Goal: Task Accomplishment & Management: Complete application form

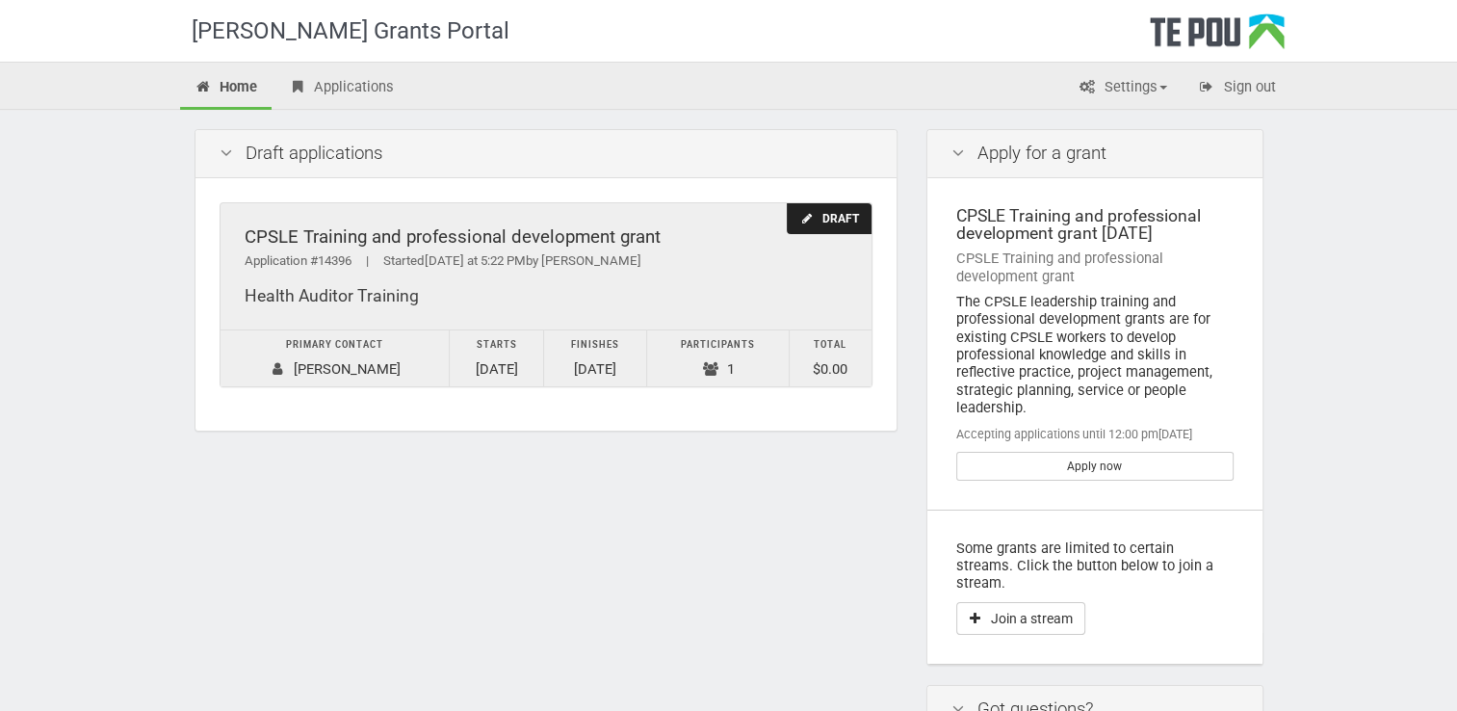
click at [819, 219] on div "Draft" at bounding box center [829, 219] width 84 height 32
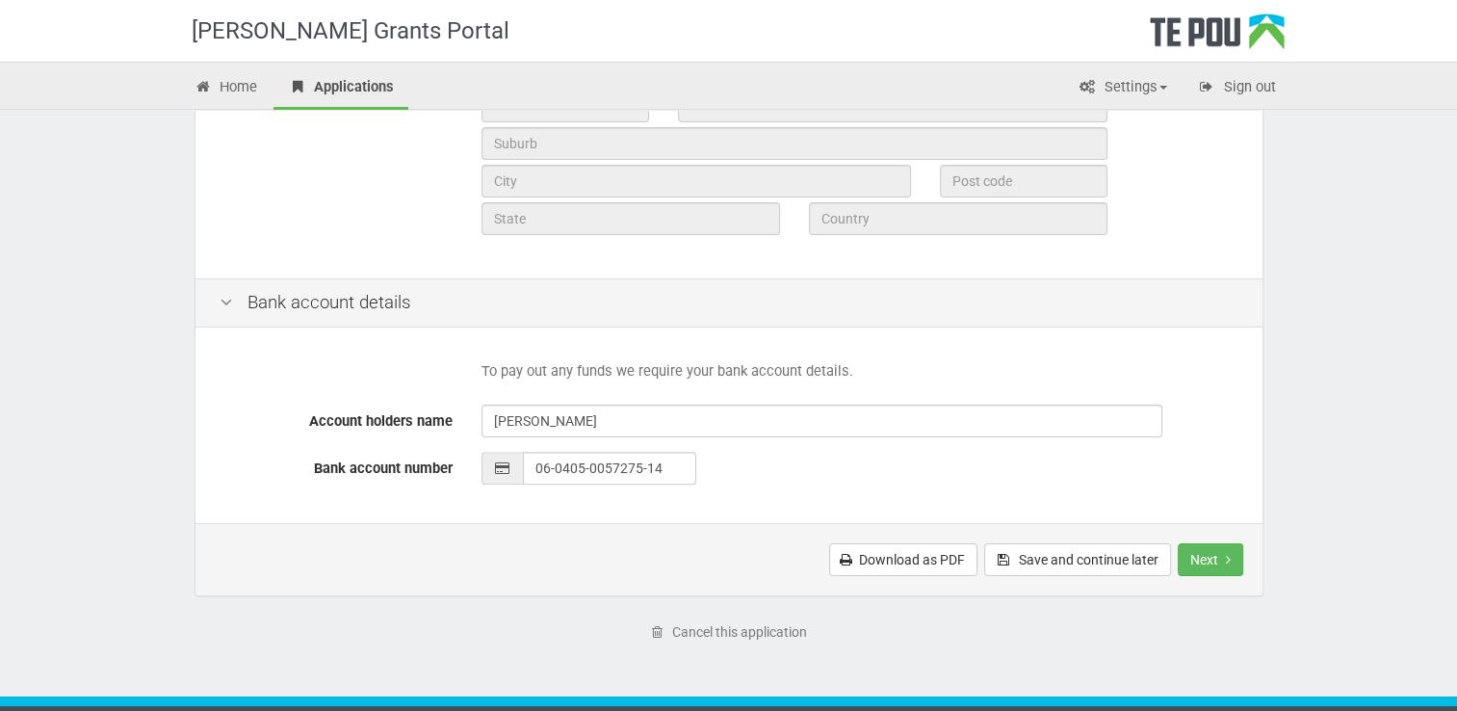
scroll to position [766, 0]
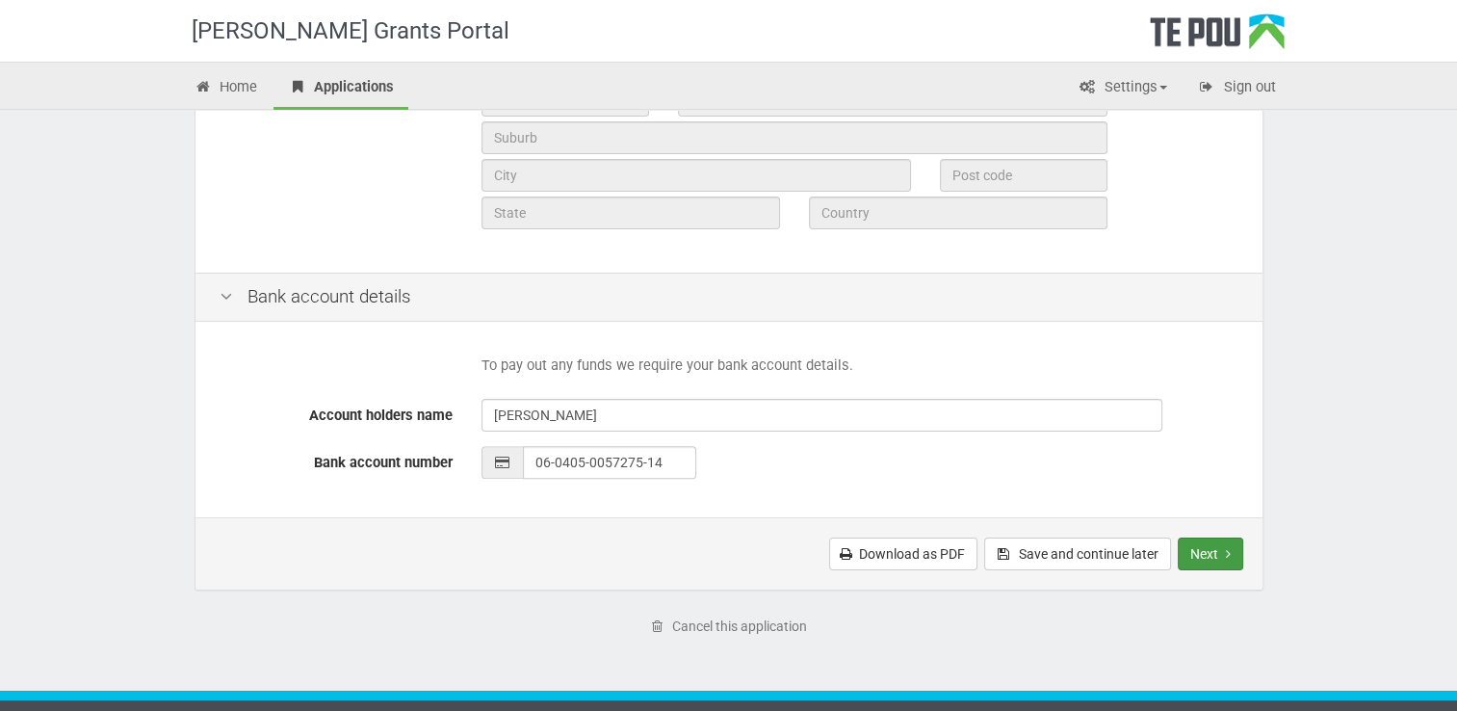
click at [1221, 542] on button "Next" at bounding box center [1210, 553] width 65 height 33
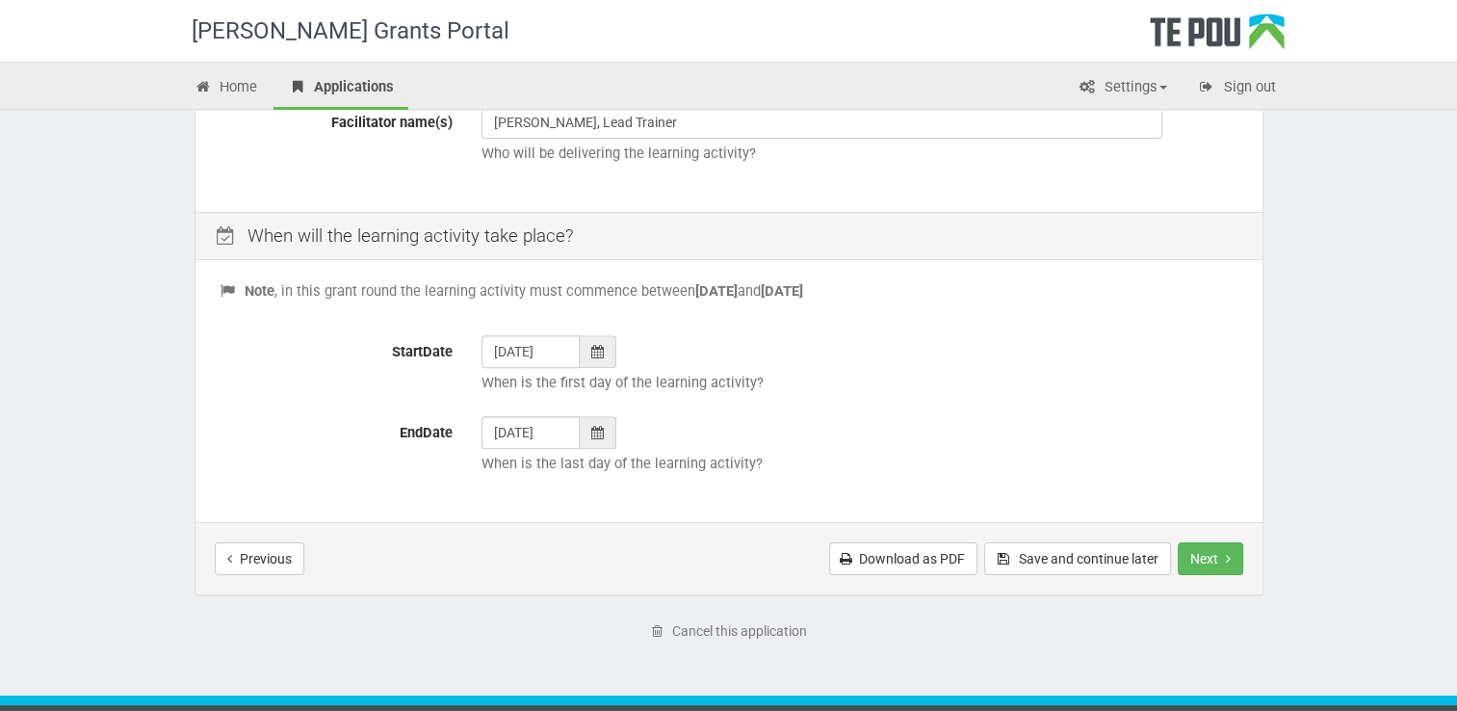
scroll to position [720, 0]
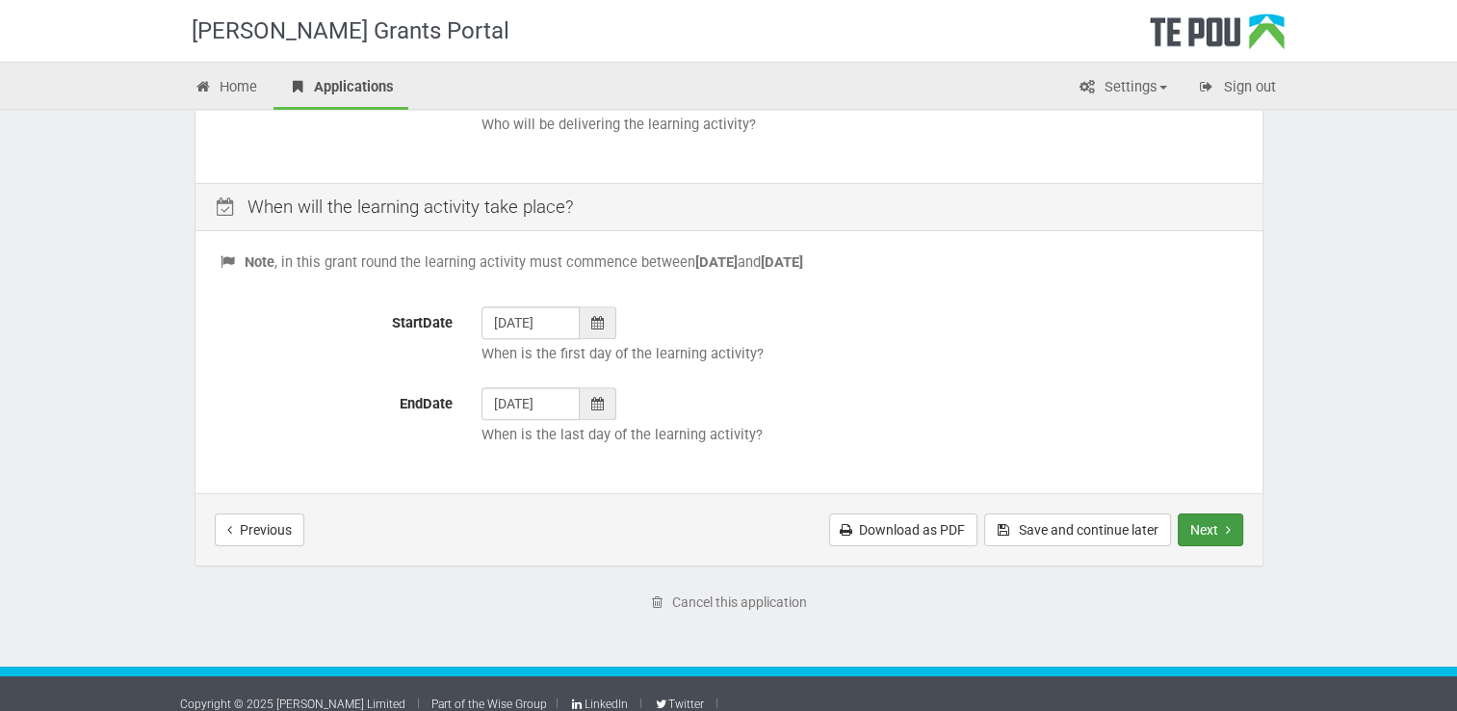
click at [1226, 527] on icon "Next step" at bounding box center [1228, 529] width 5 height 13
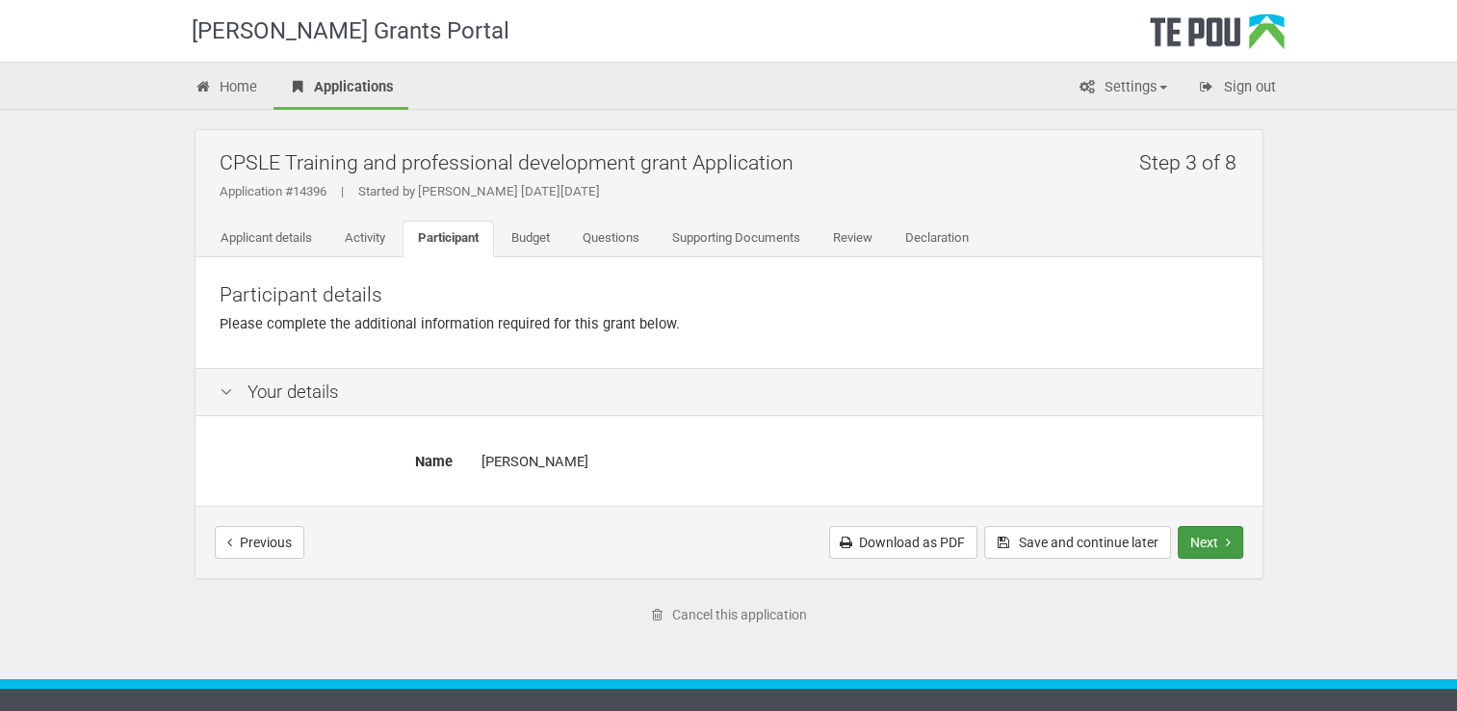
click at [1216, 543] on button "Next" at bounding box center [1210, 542] width 65 height 33
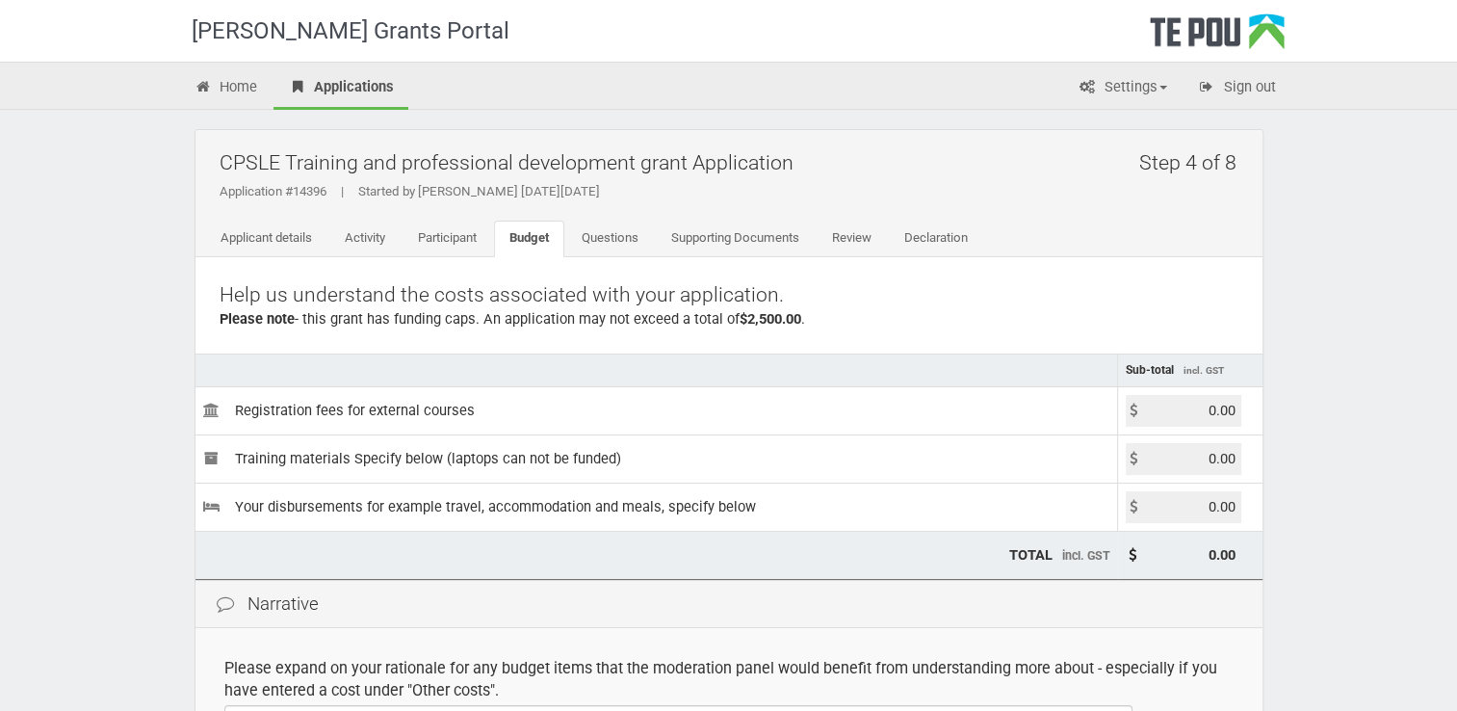
click at [1191, 410] on input "0.00" at bounding box center [1184, 411] width 116 height 32
type input "2800.00"
type input "2,800.00"
click at [1354, 459] on div "Te Pou Grants Portal Home Applications Settings Profile My account FAQs Sign ou…" at bounding box center [728, 557] width 1457 height 1114
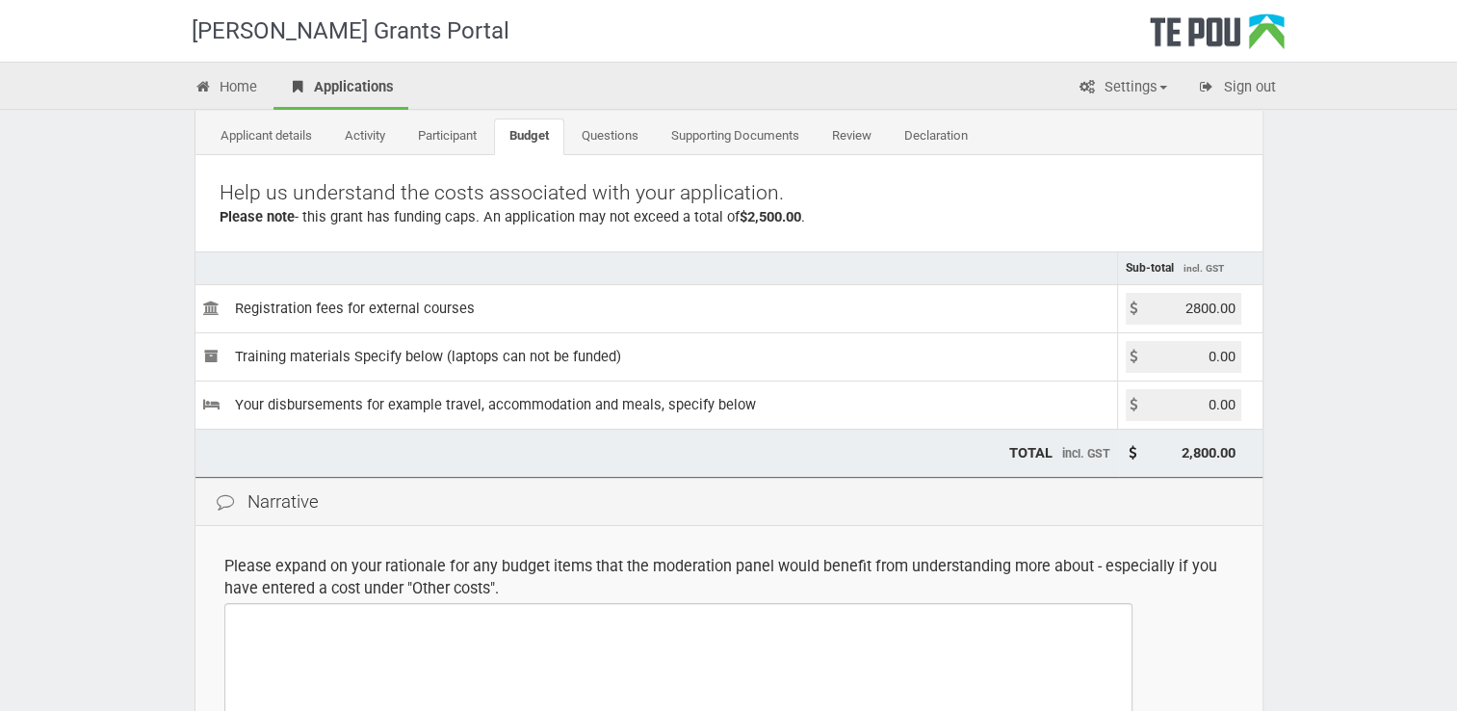
scroll to position [103, 0]
click at [1206, 401] on input "0.00" at bounding box center [1184, 404] width 116 height 32
type input "1300.00"
type input "4,100.00"
click at [1350, 530] on div "Te Pou Grants Portal Home Applications Settings Profile My account FAQs Sign ou…" at bounding box center [728, 454] width 1457 height 1114
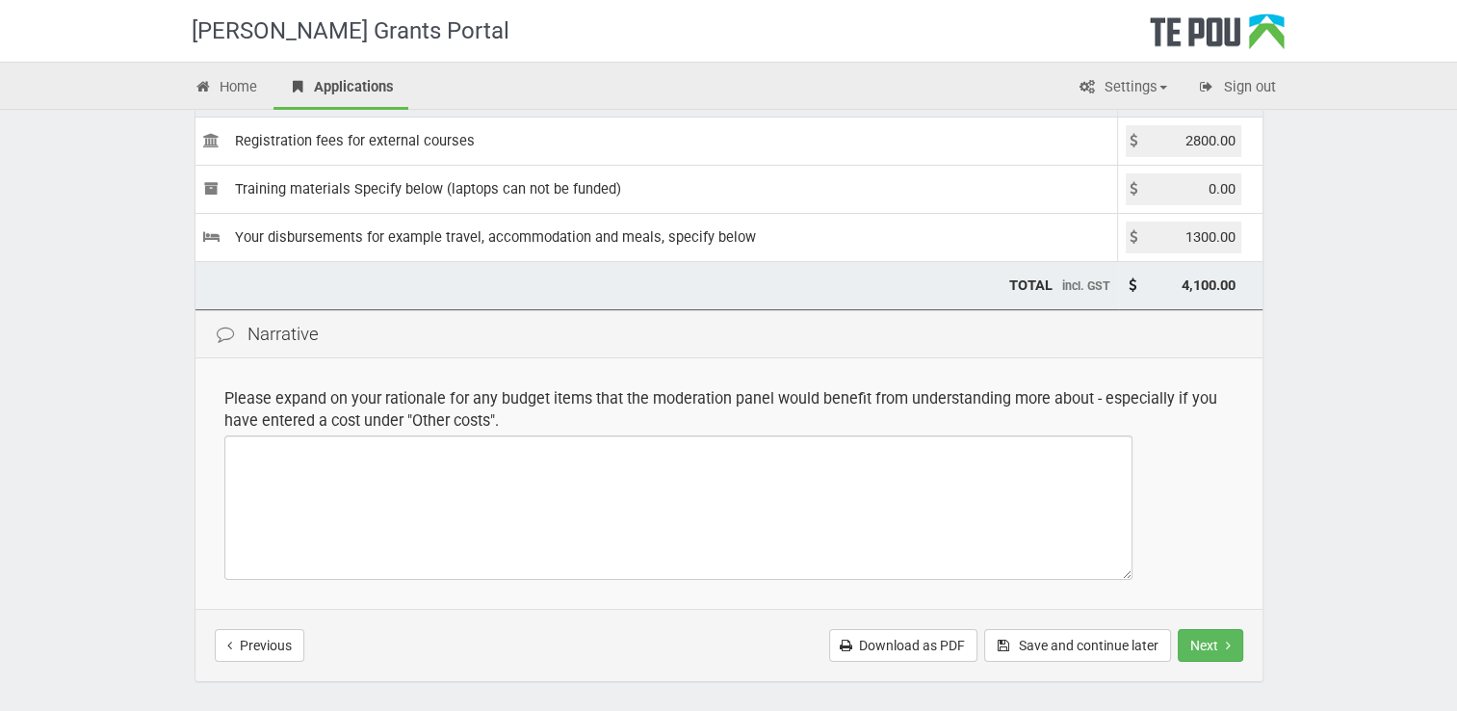
scroll to position [274, 0]
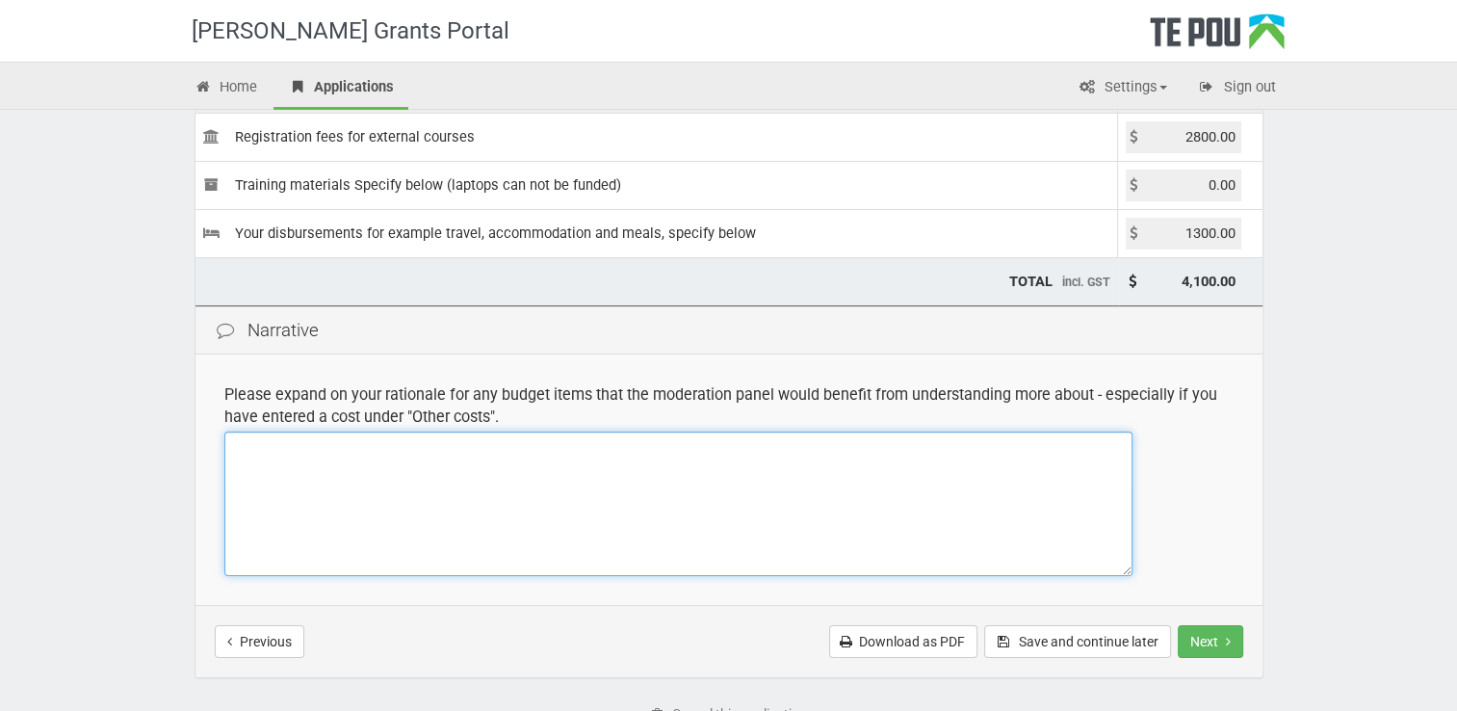
click at [271, 458] on textarea at bounding box center [678, 504] width 908 height 144
click at [493, 449] on textarea "The course cost includes training materials, food, and refreshments." at bounding box center [678, 504] width 908 height 144
click at [497, 448] on textarea "The course cost includes training materials, food, and refreshments." at bounding box center [678, 504] width 908 height 144
click at [899, 454] on textarea "The course cost includes training materials, documentation, coarse delivery, re…" at bounding box center [678, 504] width 908 height 144
click at [1021, 449] on textarea "The course cost includes training materials, documentation, coarse delivery, re…" at bounding box center [678, 504] width 908 height 144
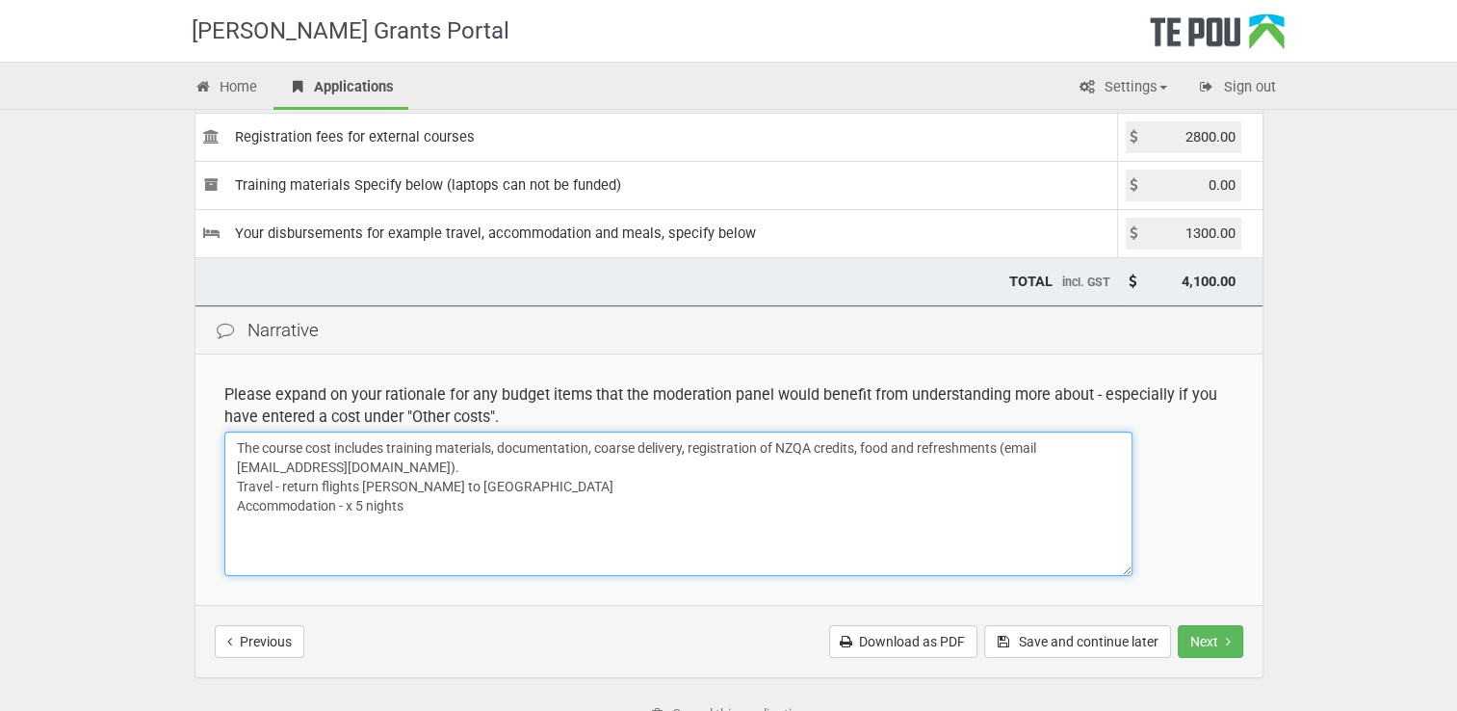
click at [331, 439] on textarea "The course cost includes training materials, documentation, coarse delivery, re…" at bounding box center [678, 504] width 908 height 144
click at [239, 531] on textarea "The course cost, $2800.00, includes training materials, documentation, coarse d…" at bounding box center [678, 504] width 908 height 144
click at [406, 510] on textarea "The course cost, $2800.00, includes training materials, documentation, coarse d…" at bounding box center [678, 504] width 908 height 144
click at [274, 488] on textarea "The course cost, $2800.00, includes training materials, documentation, coarse d…" at bounding box center [678, 504] width 908 height 144
click at [420, 505] on textarea "The course cost, $2800.00, includes training materials, documentation, coarse d…" at bounding box center [678, 504] width 908 height 144
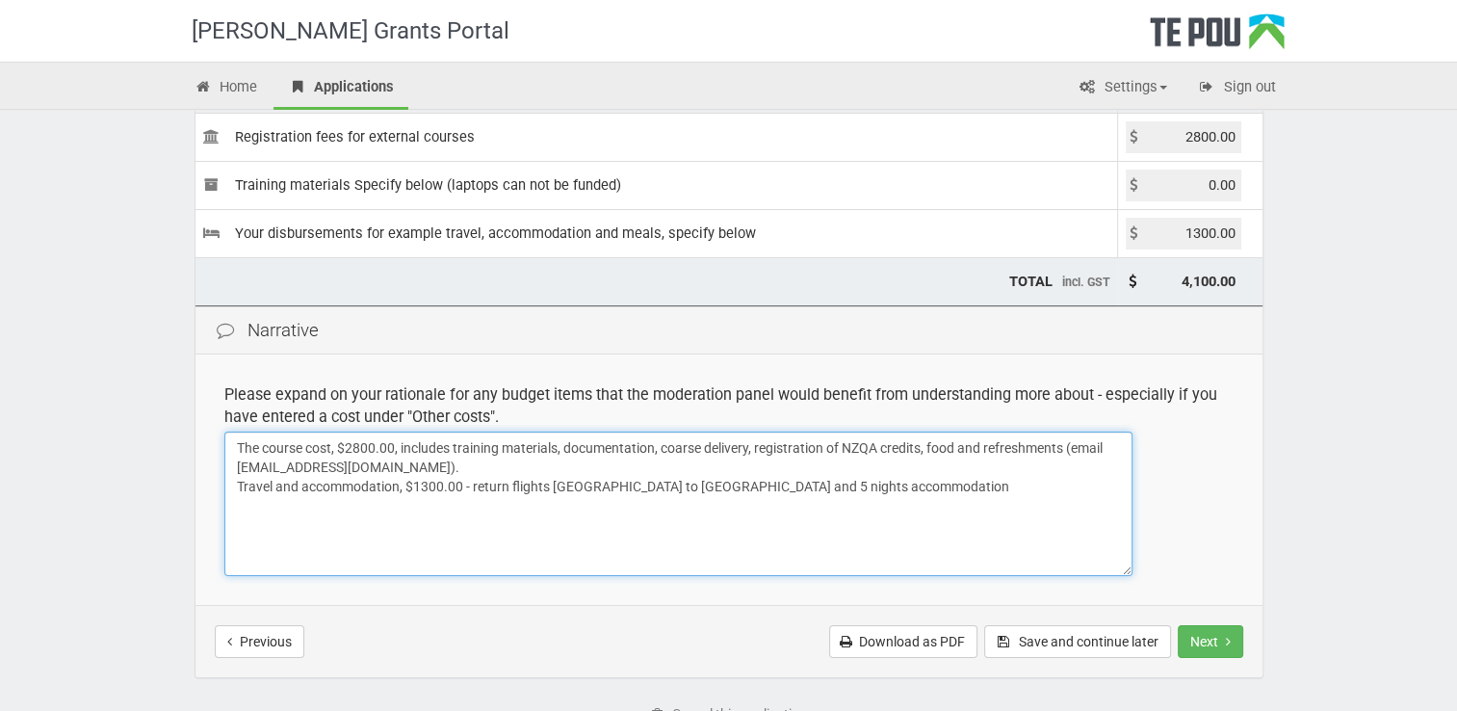
click at [689, 536] on textarea "The course cost, $2800.00, includes training materials, documentation, coarse d…" at bounding box center [678, 504] width 908 height 144
click at [617, 522] on textarea "The course cost, $2800.00, includes training materials, documentation, coarse d…" at bounding box center [678, 504] width 908 height 144
click at [254, 537] on textarea "The course cost, $2800.00, includes training materials, documentation, coarse d…" at bounding box center [678, 504] width 908 height 144
type textarea "The course cost, $2800.00, includes training materials, documentation, coarse d…"
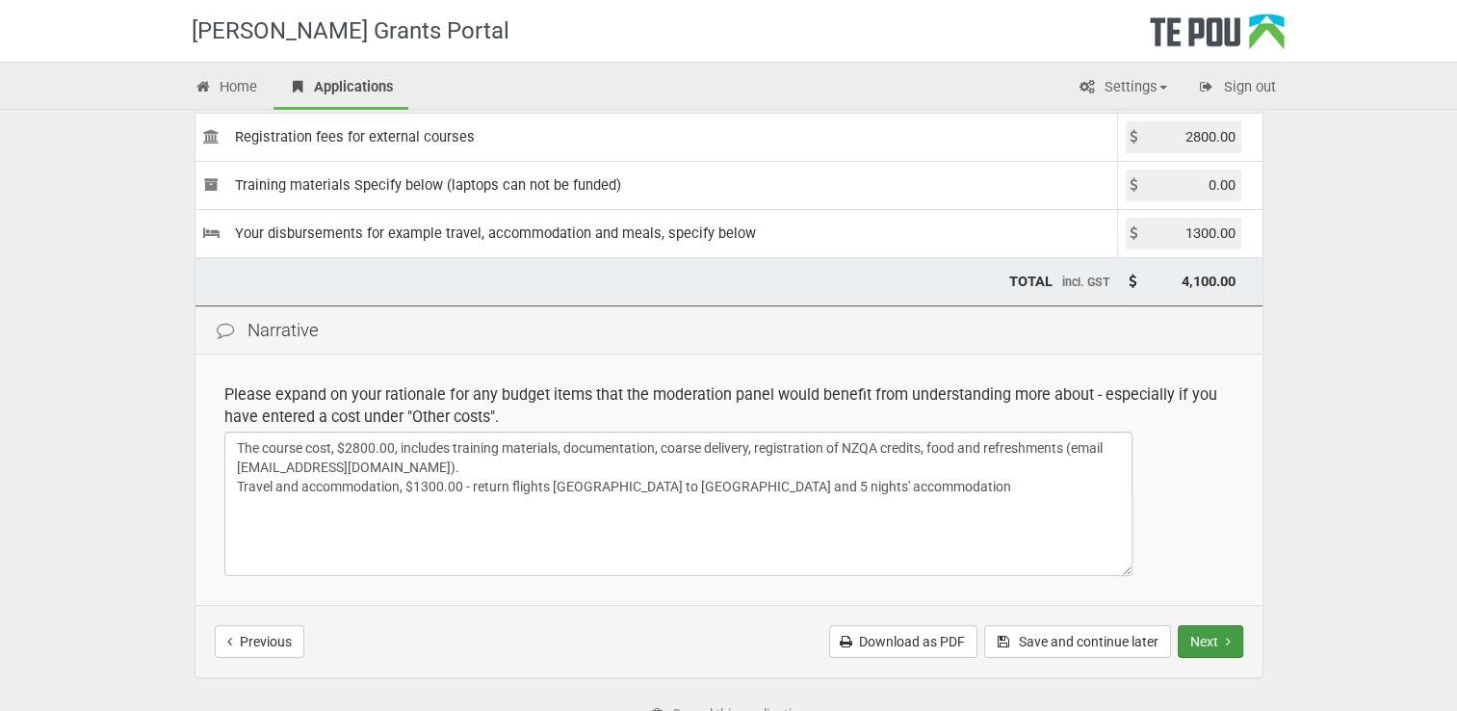
click at [1231, 640] on button "Next" at bounding box center [1210, 641] width 65 height 33
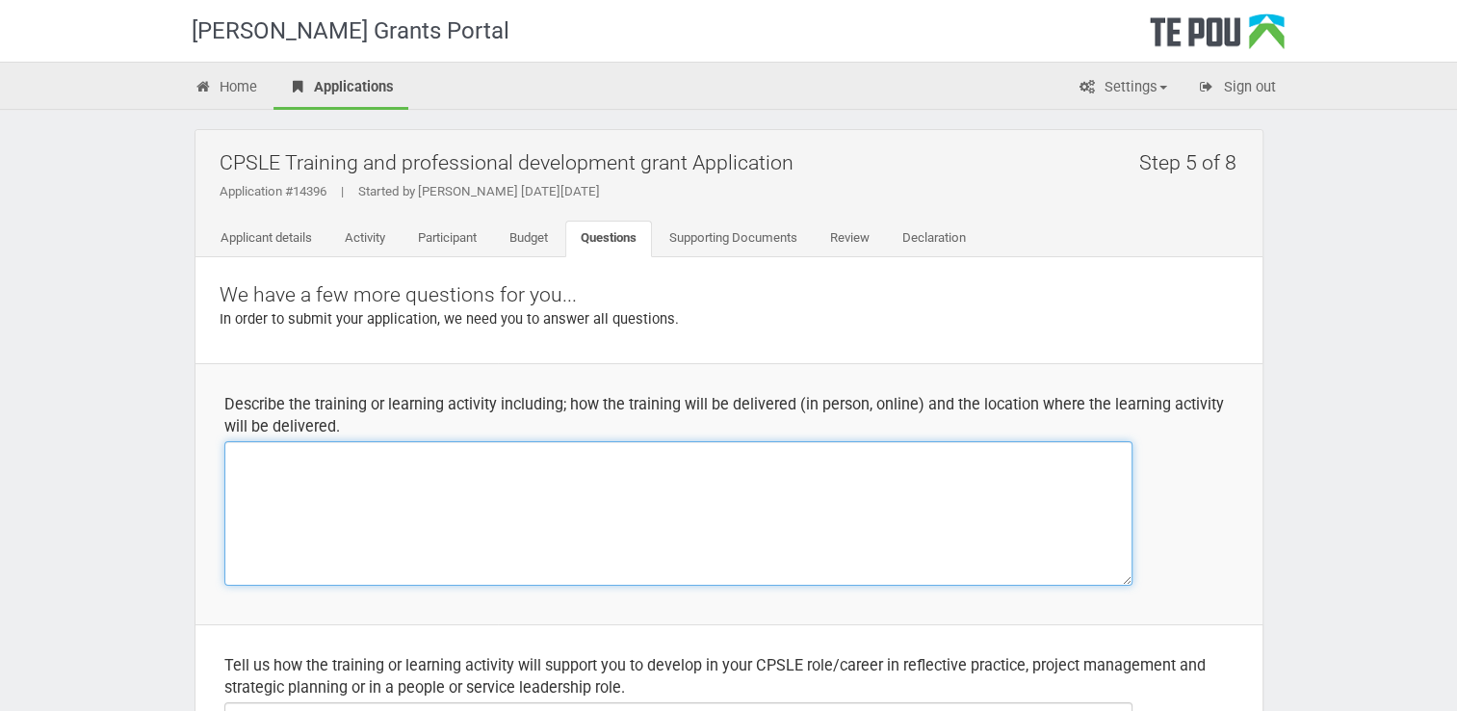
click at [290, 468] on textarea at bounding box center [678, 513] width 908 height 144
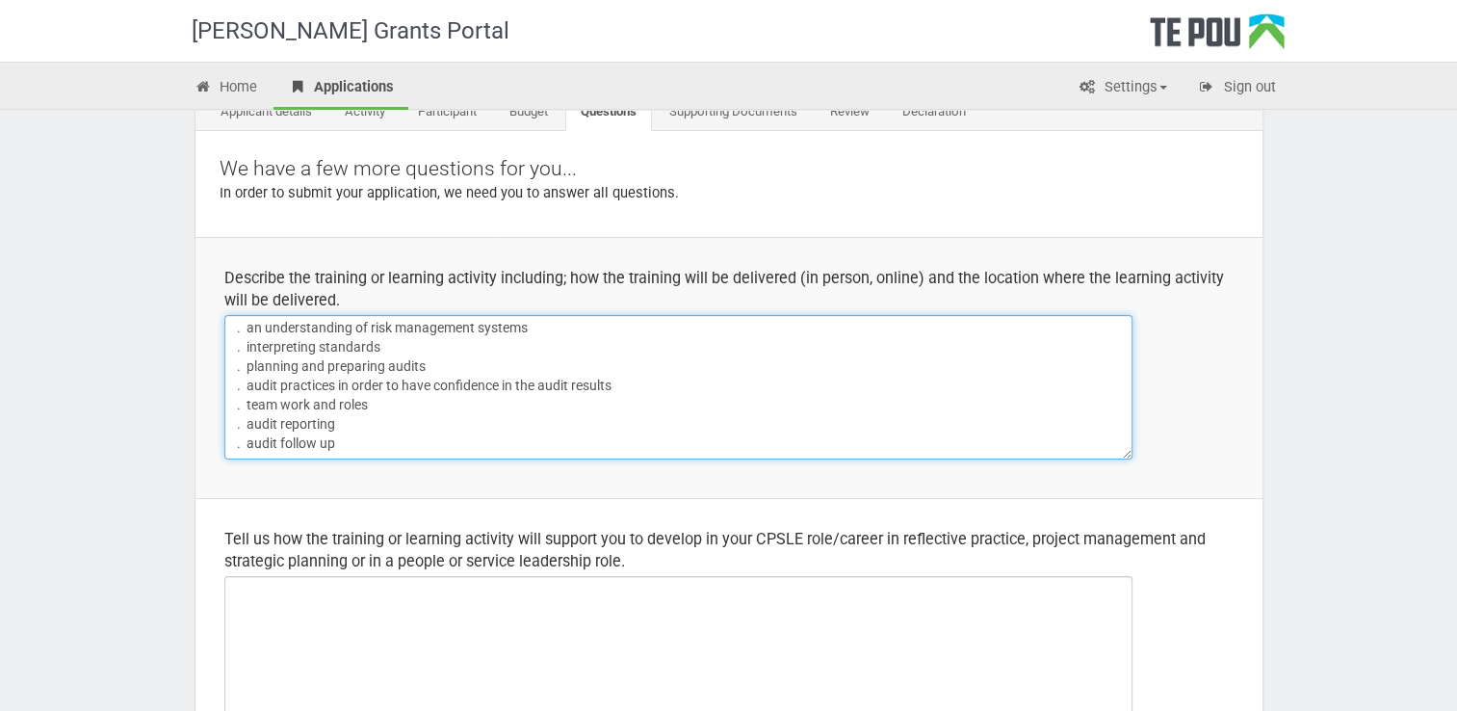
scroll to position [80, 0]
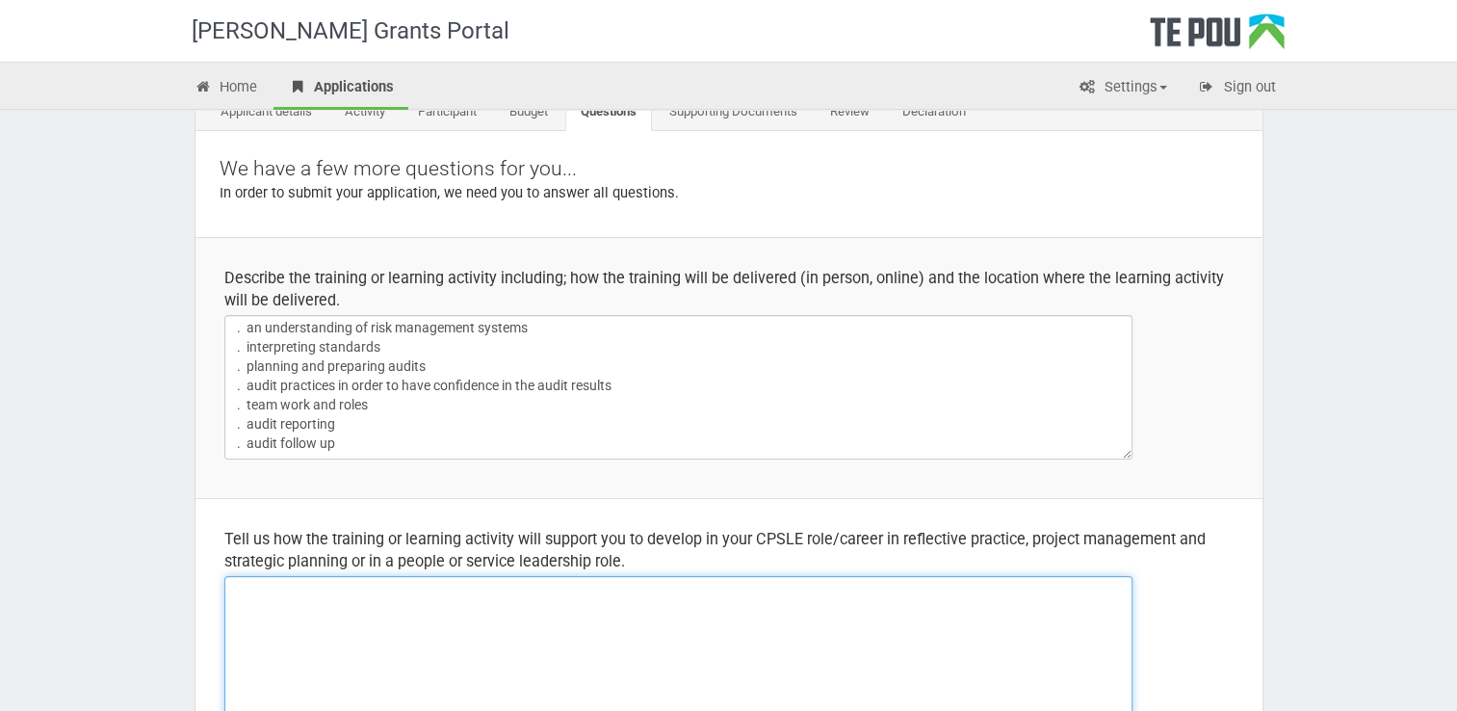
click at [249, 598] on textarea at bounding box center [678, 648] width 908 height 144
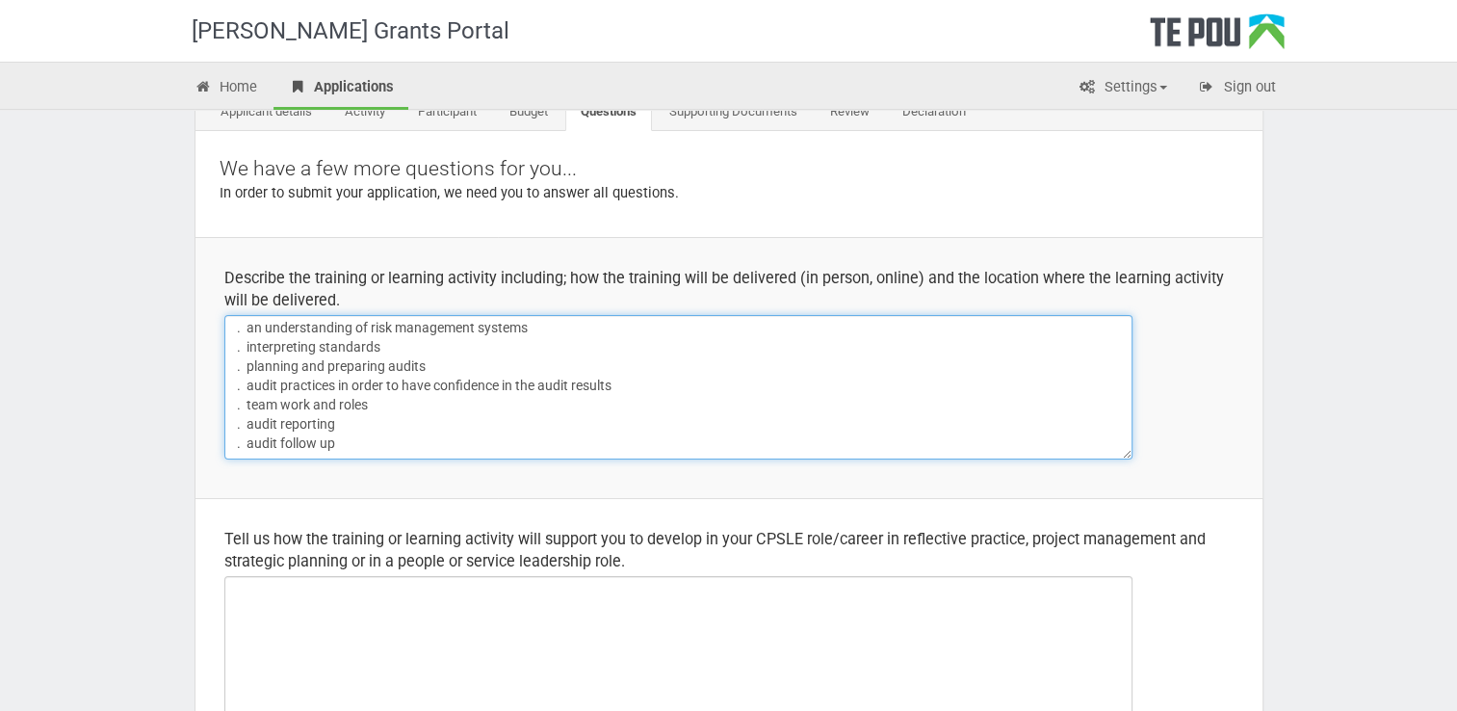
scroll to position [0, 0]
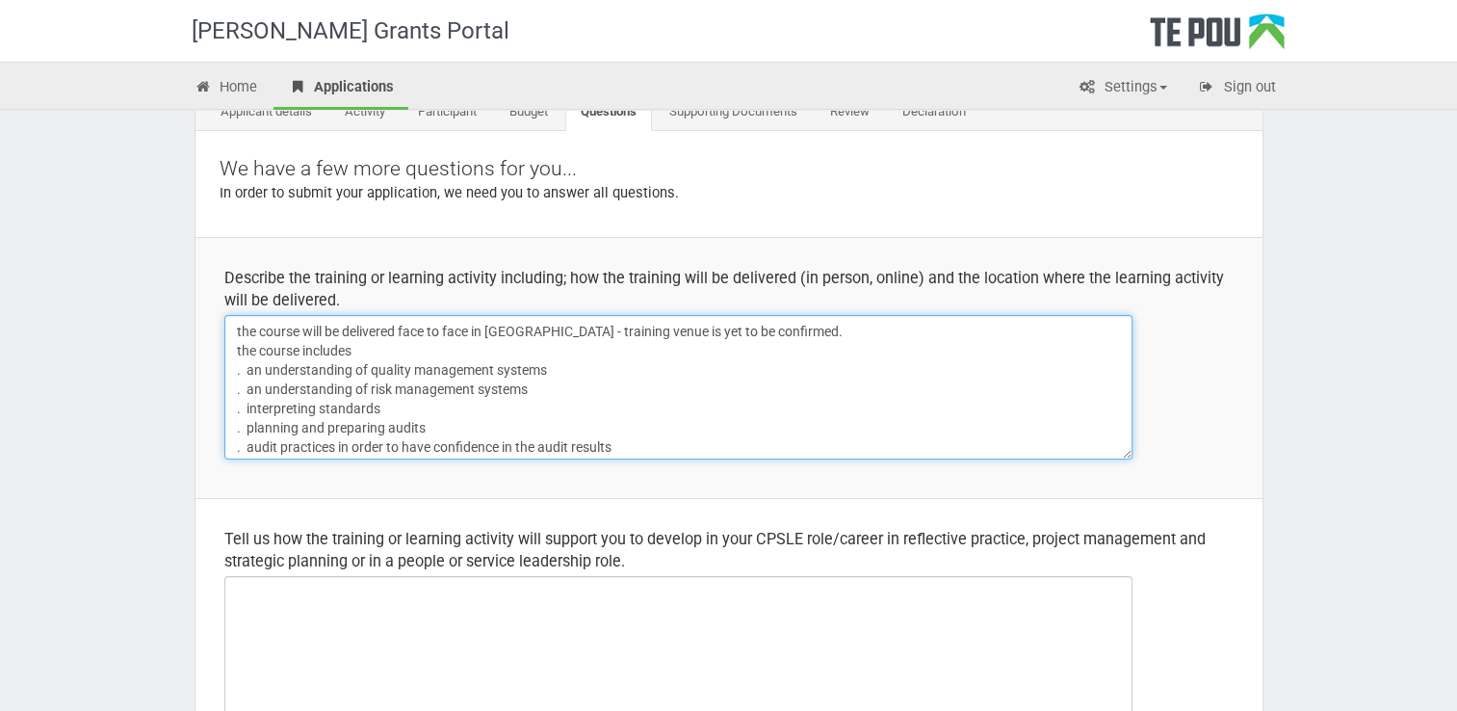
click at [240, 329] on textarea "the course will be delivered face to face in Auckland - training venue is yet t…" at bounding box center [678, 387] width 908 height 144
click at [242, 347] on textarea "The course will be delivered face to face in Auckland - training venue is yet t…" at bounding box center [678, 387] width 908 height 144
type textarea "The course will be delivered face to face in Auckland - training venue is yet t…"
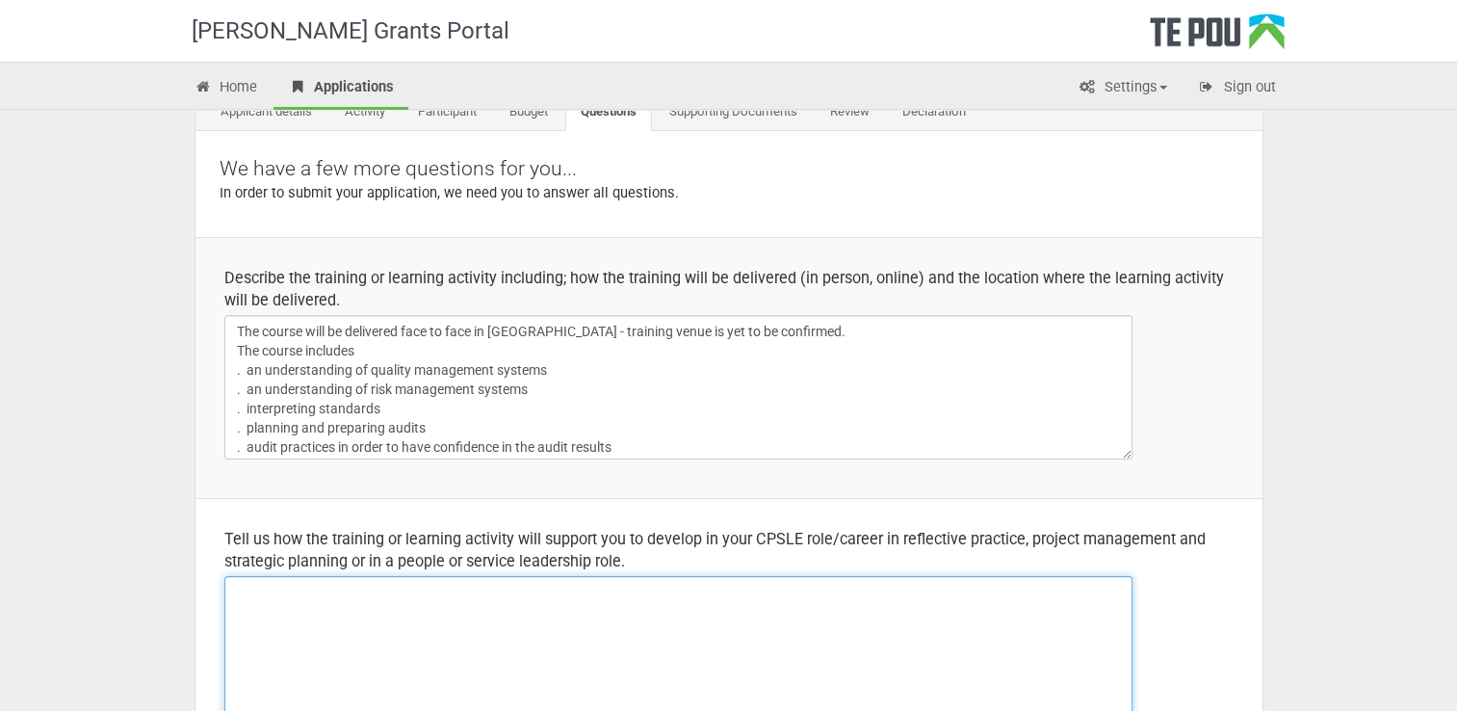
click at [247, 606] on textarea at bounding box center [678, 648] width 908 height 144
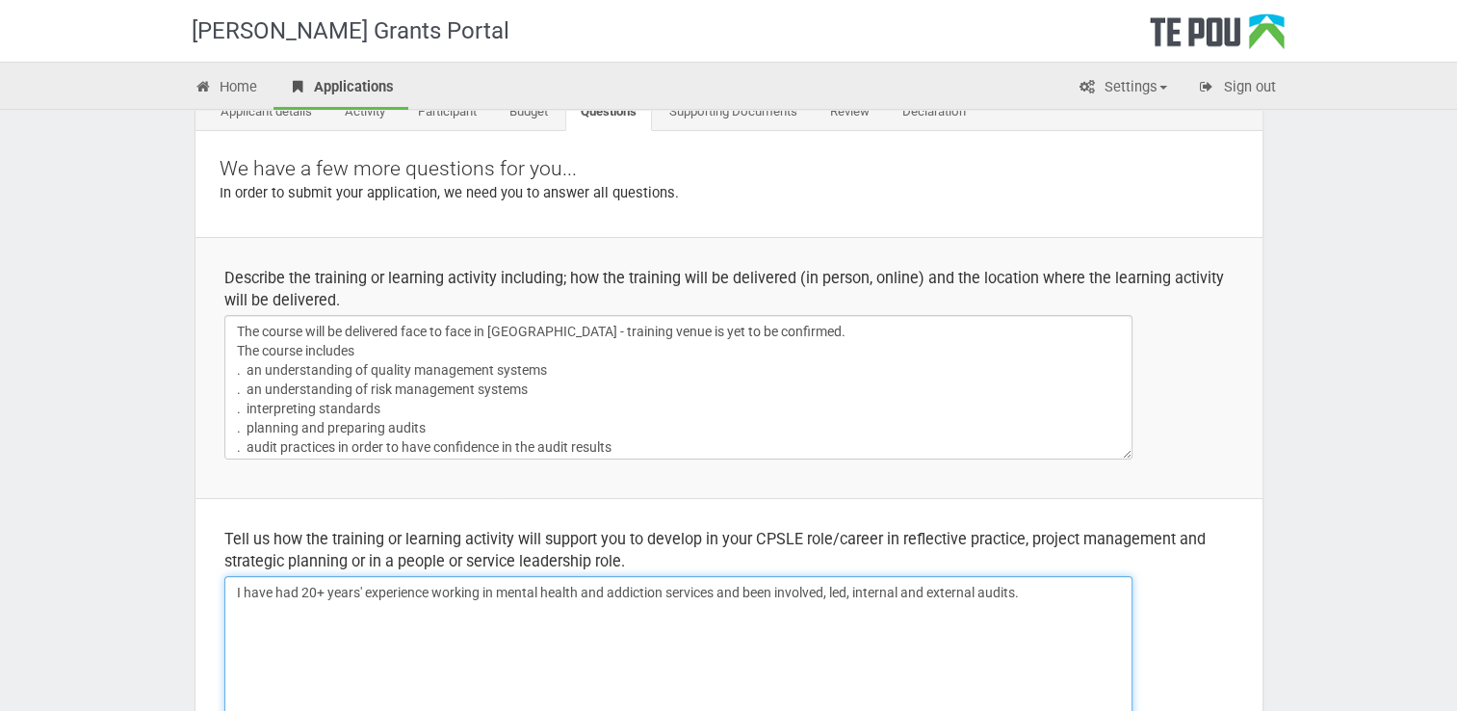
click at [858, 596] on textarea "I have had 20+ years' experience working in mental health and addiction service…" at bounding box center [678, 648] width 908 height 144
click at [1061, 594] on textarea "I have had 20+ years' experience working in mental health and addiction service…" at bounding box center [678, 648] width 908 height 144
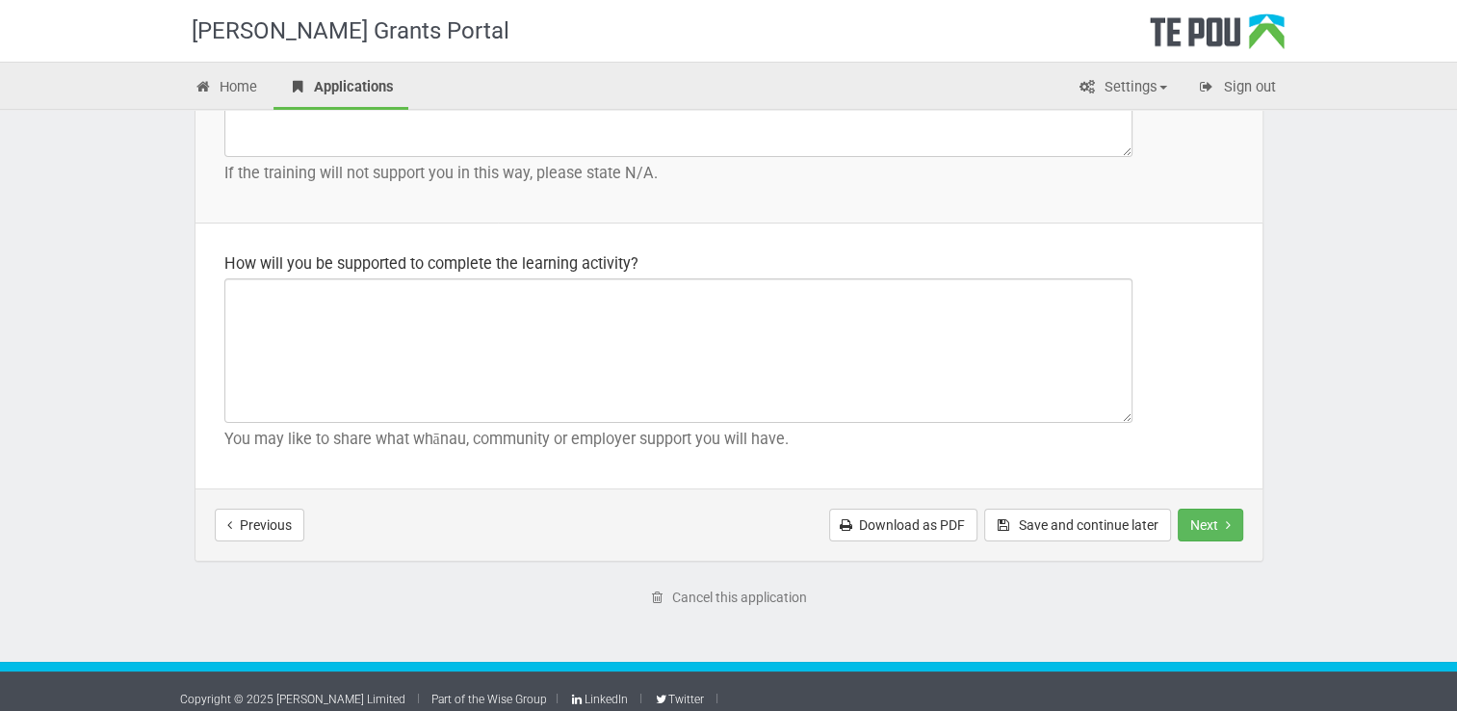
scroll to position [2869, 0]
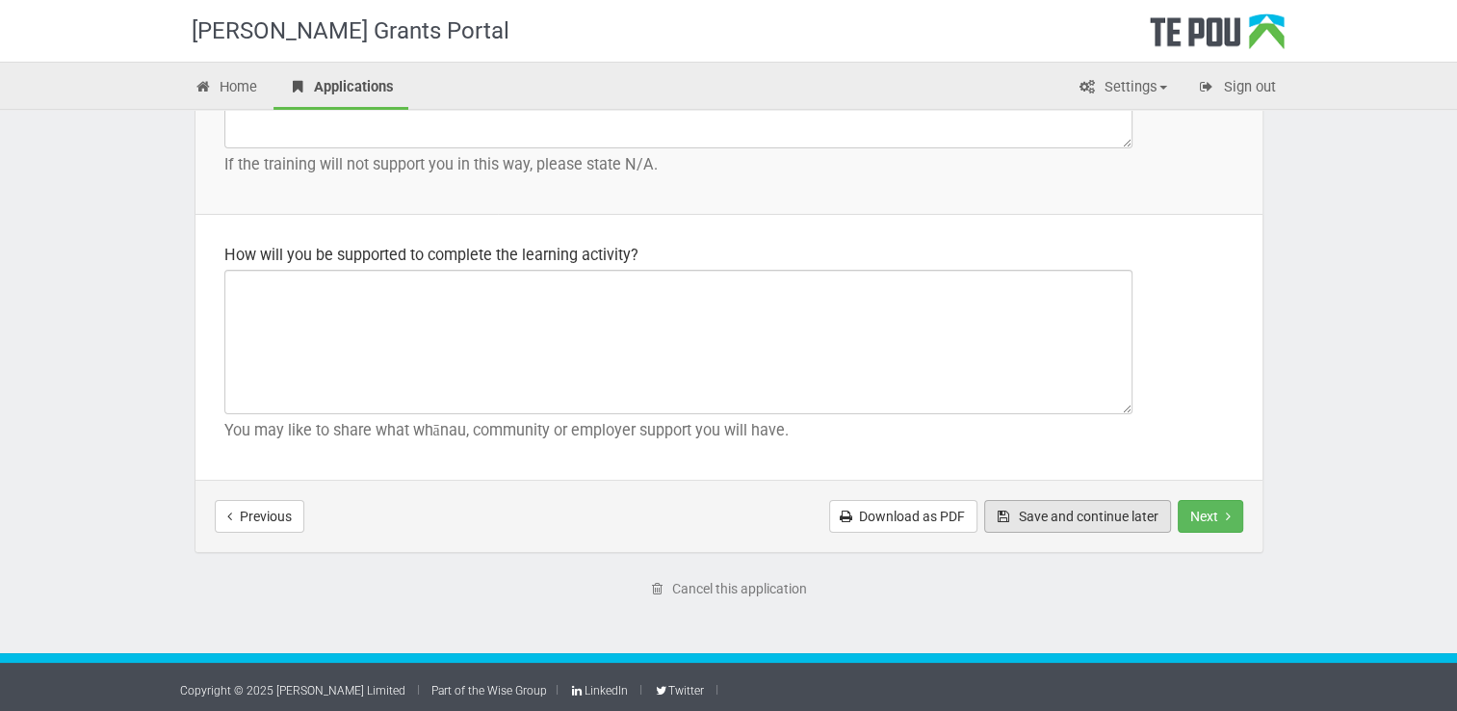
type textarea "I have had 20+ years' experience working in mental health and addiction service…"
click at [1064, 511] on button "Save and continue later" at bounding box center [1077, 516] width 187 height 33
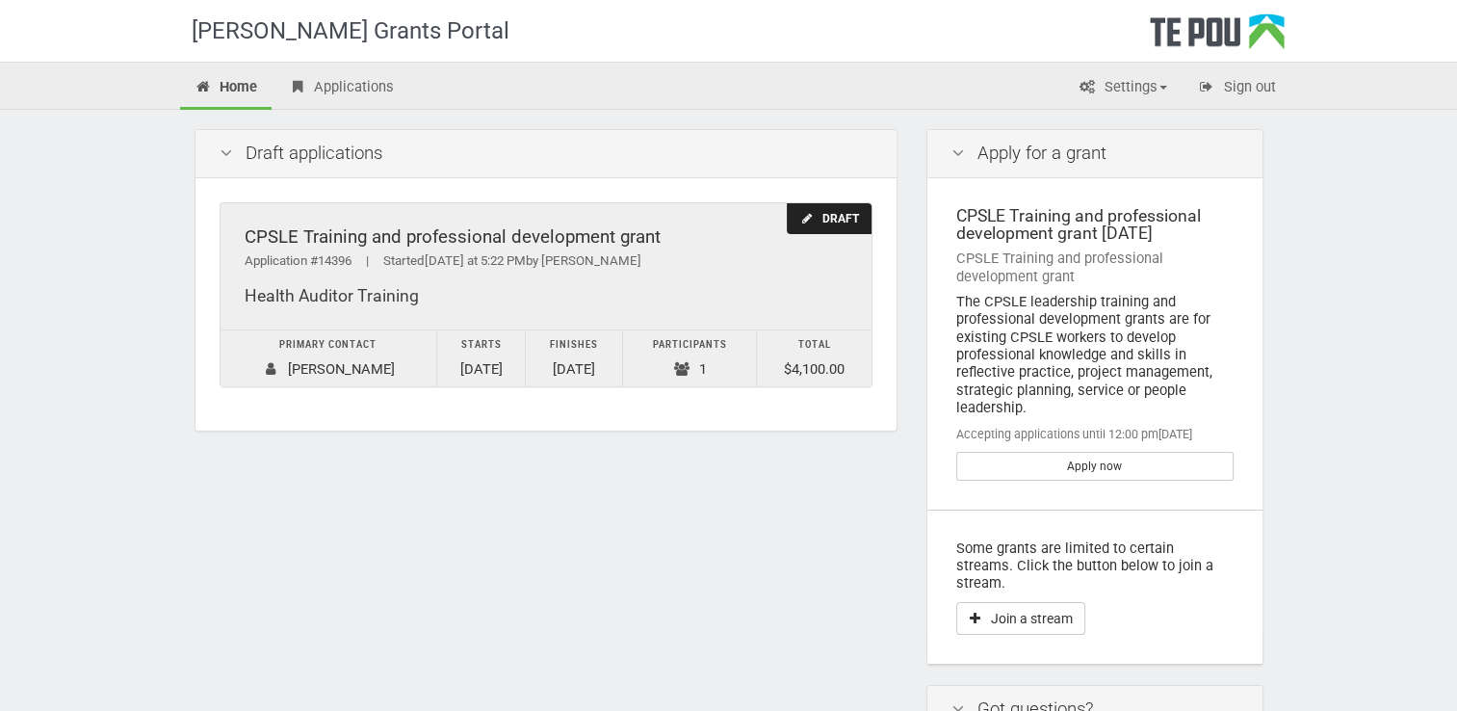
click at [825, 218] on div "Draft" at bounding box center [829, 219] width 84 height 32
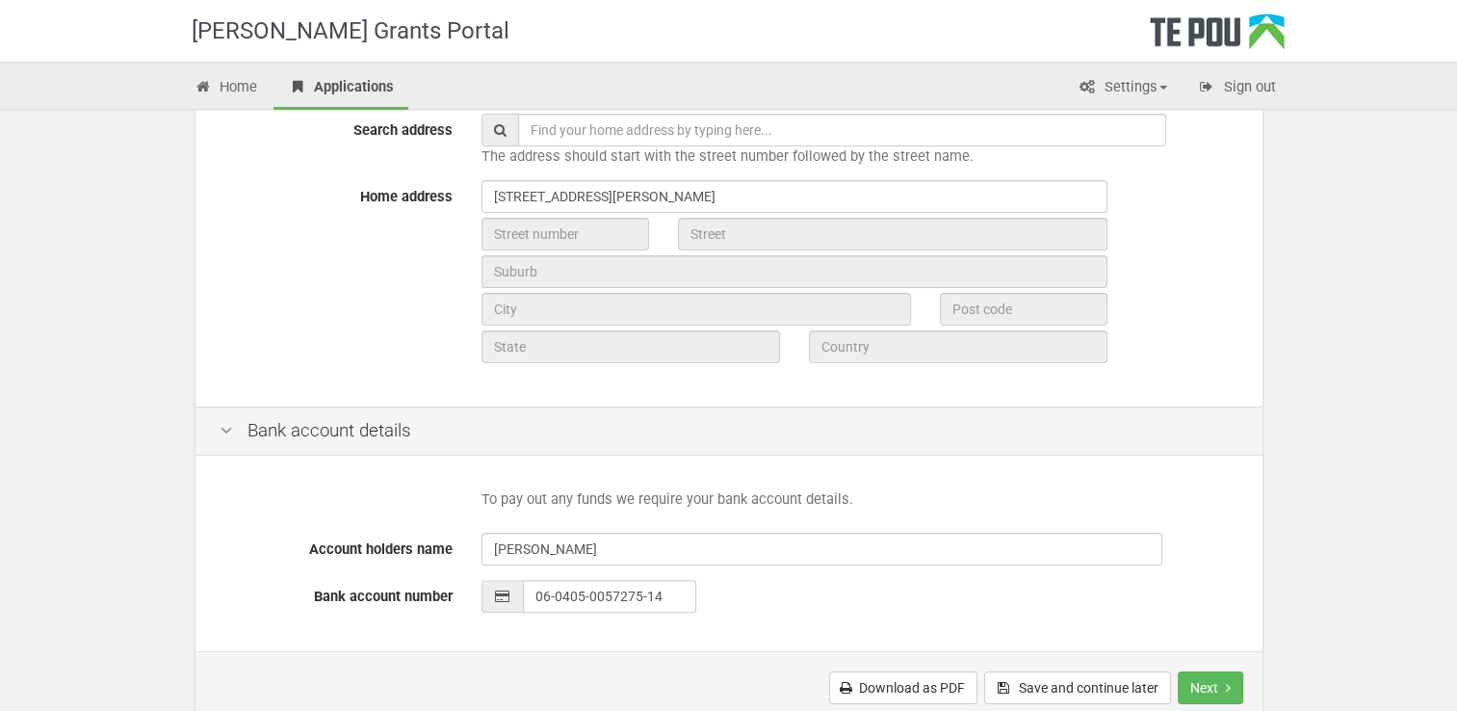
scroll to position [806, 0]
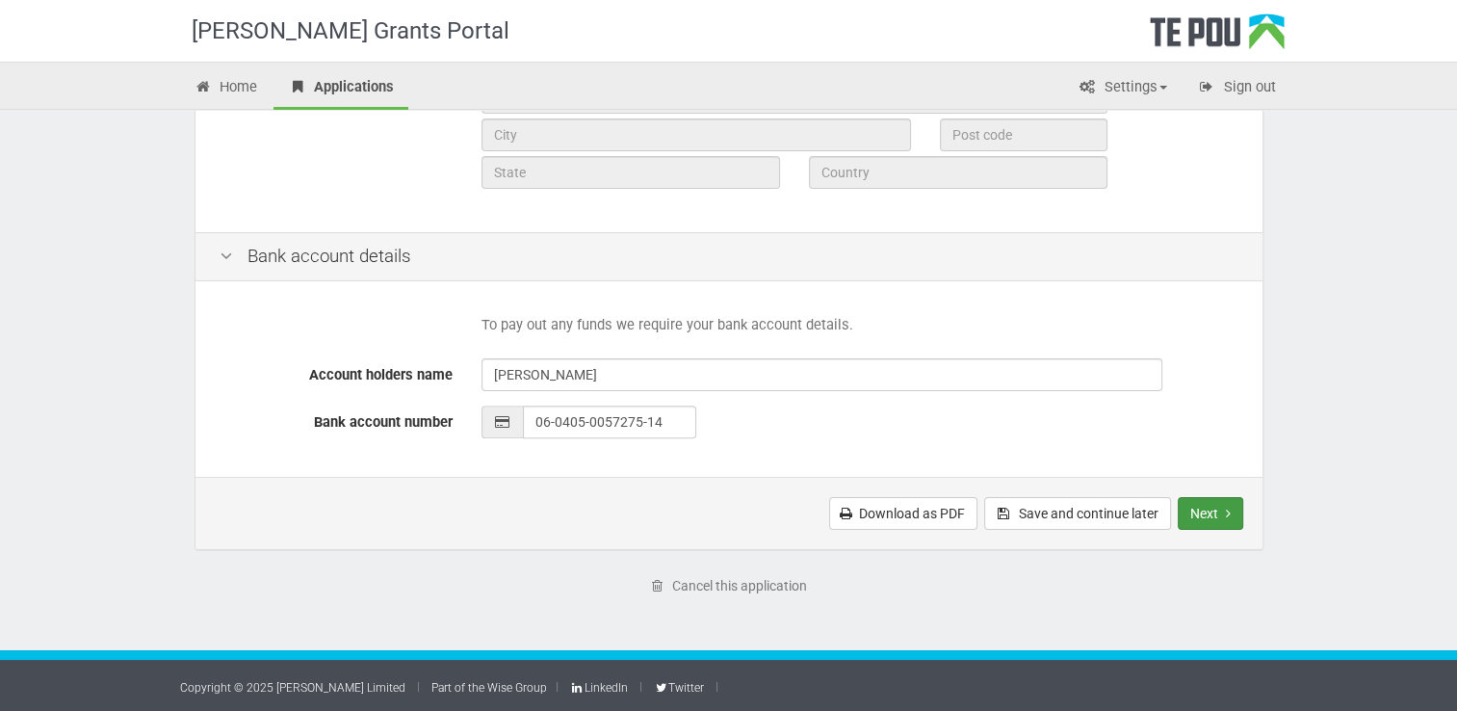
click at [1228, 503] on button "Next" at bounding box center [1210, 513] width 65 height 33
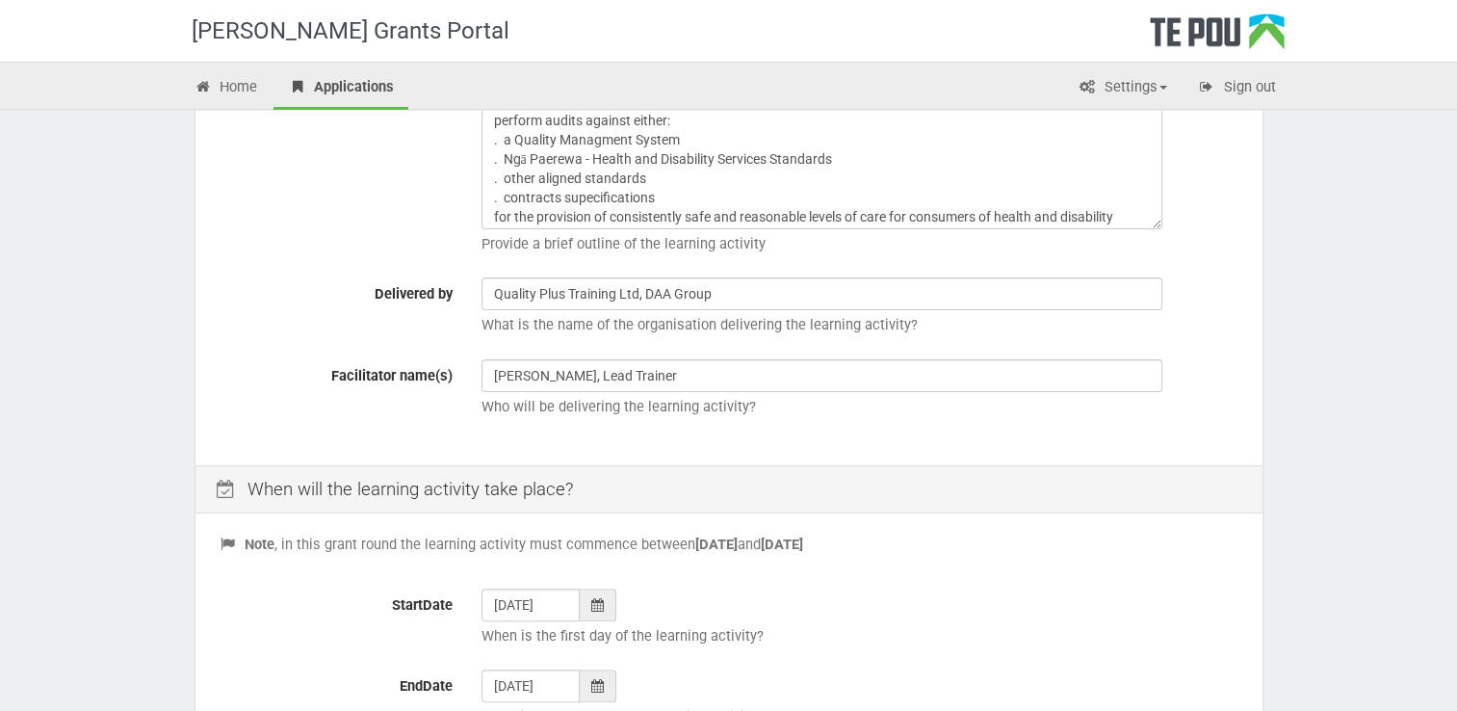
scroll to position [736, 0]
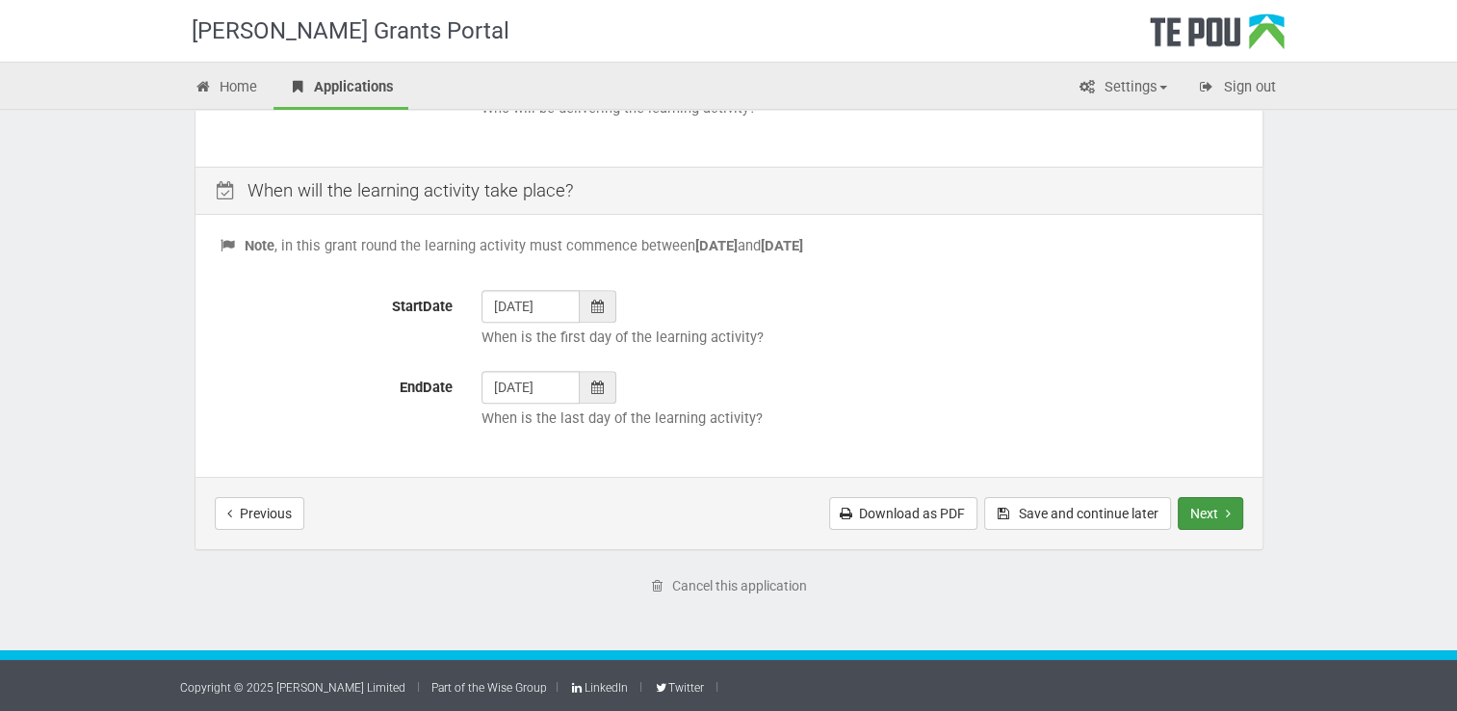
click at [1212, 507] on button "Next" at bounding box center [1210, 513] width 65 height 33
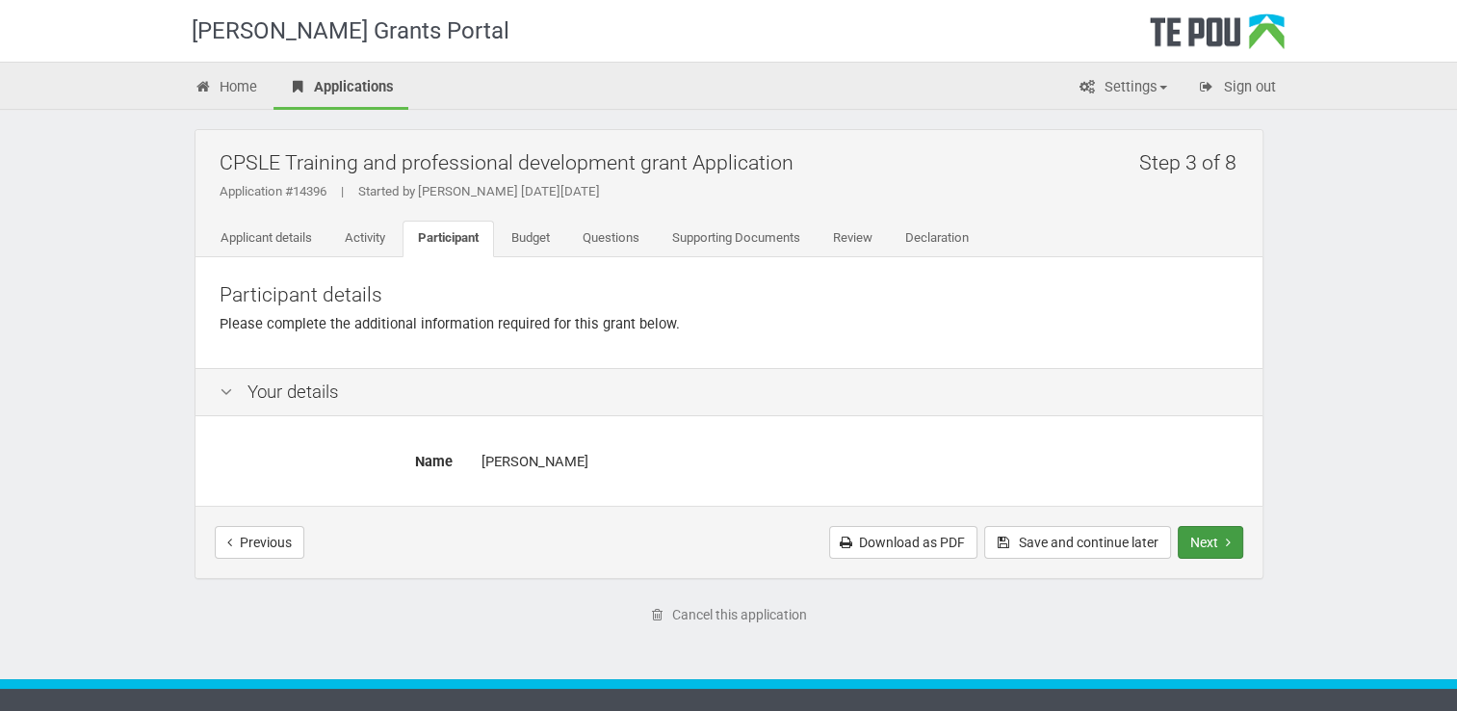
click at [1221, 535] on button "Next" at bounding box center [1210, 542] width 65 height 33
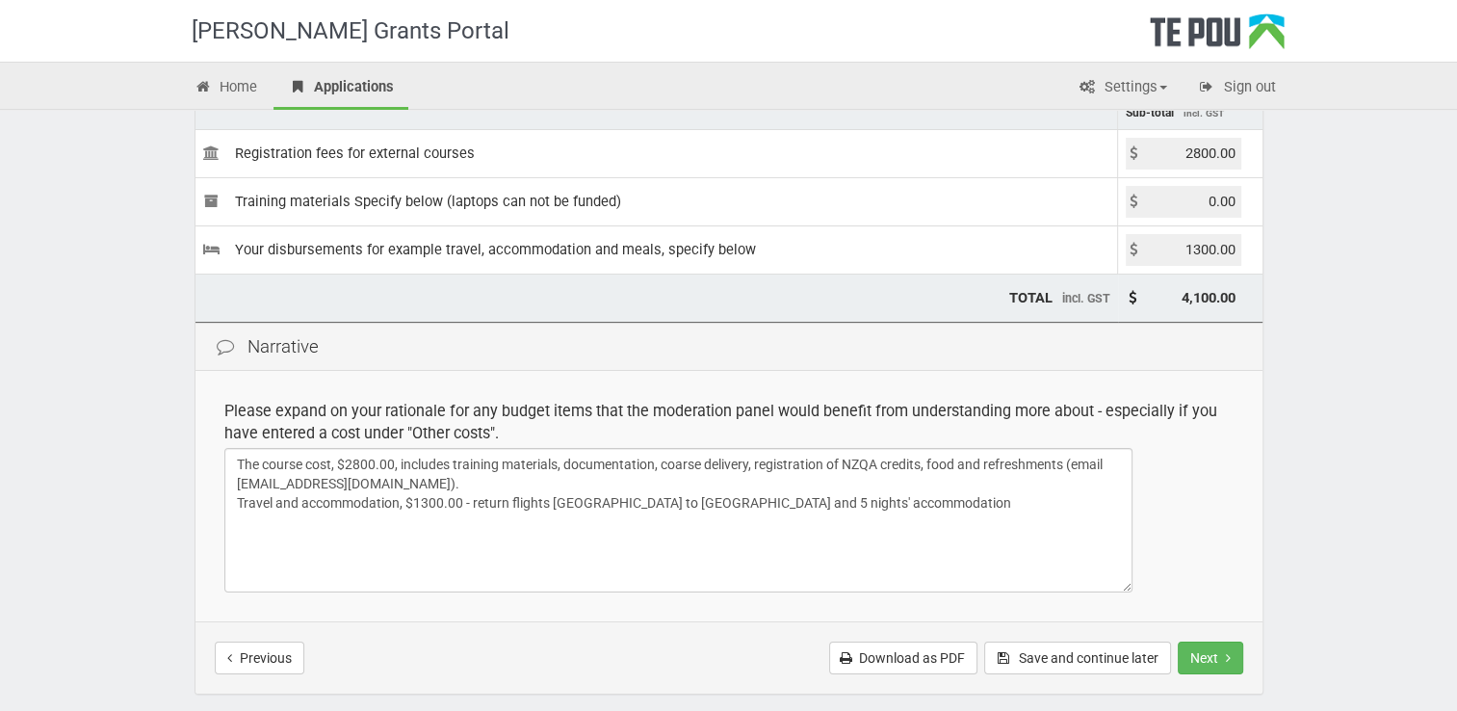
scroll to position [401, 0]
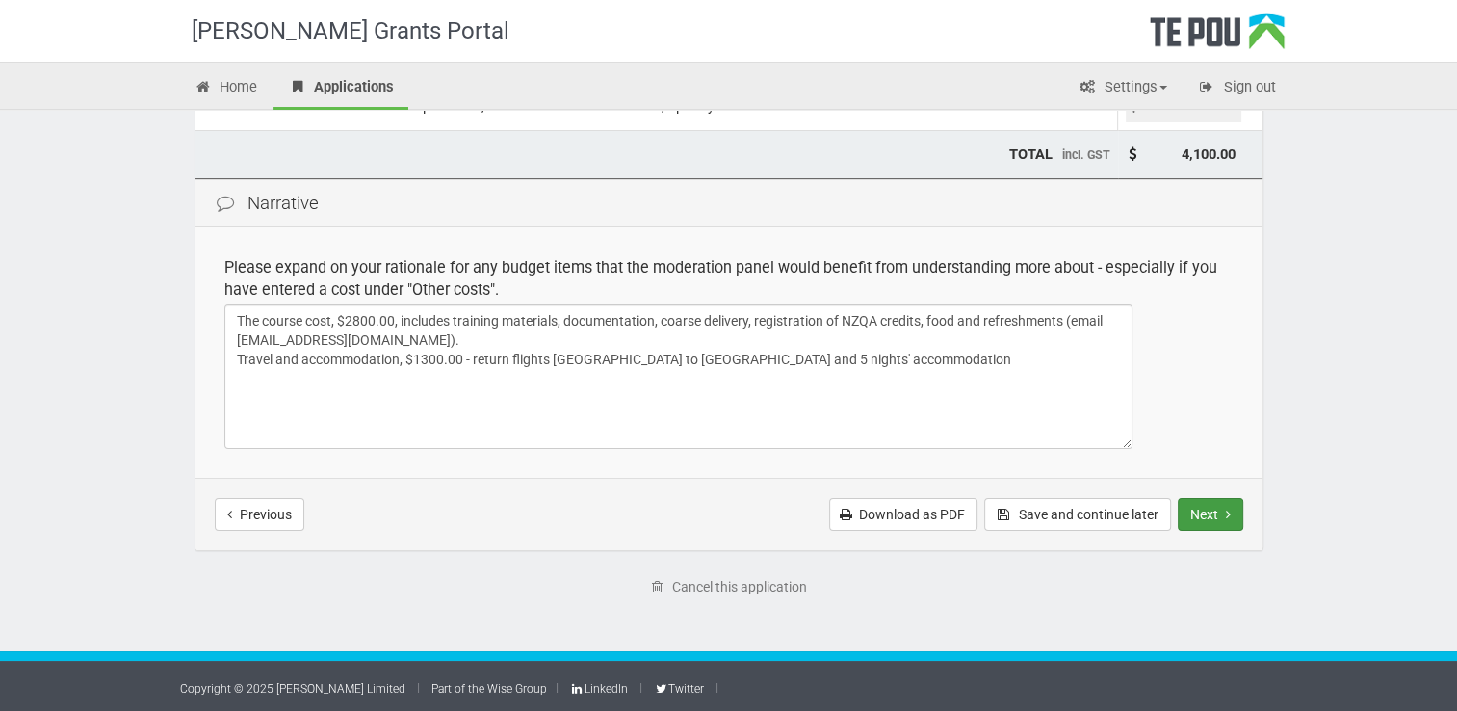
click at [1229, 511] on icon "Next step" at bounding box center [1228, 514] width 5 height 13
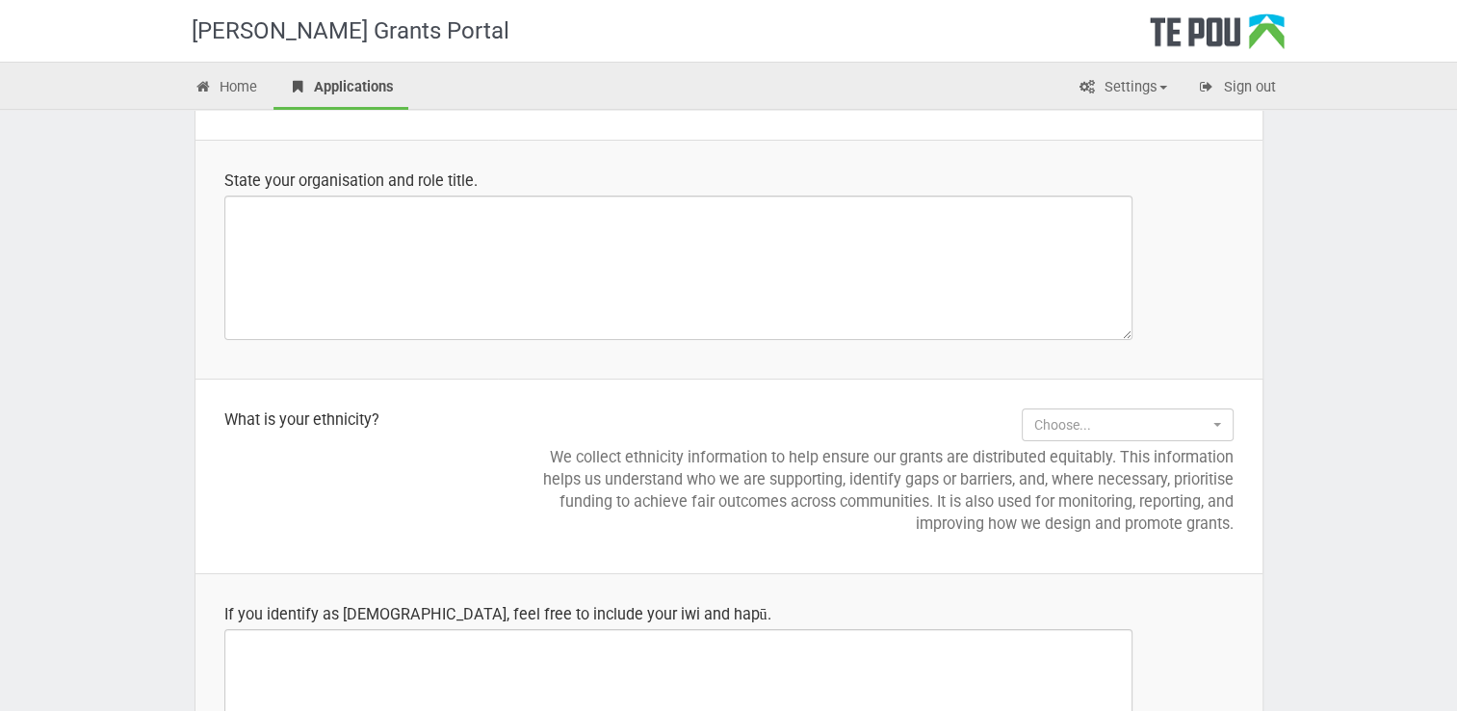
scroll to position [2869, 0]
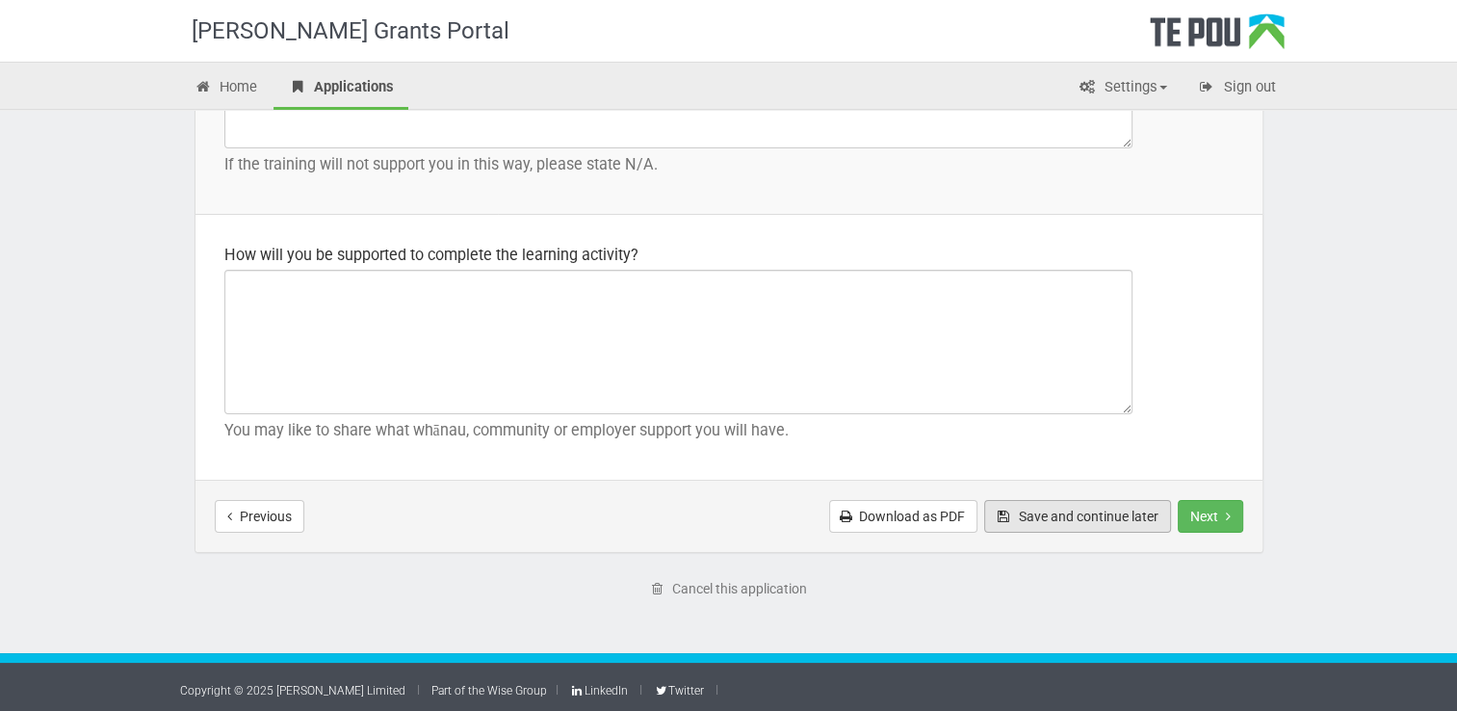
click at [1060, 507] on button "Save and continue later" at bounding box center [1077, 516] width 187 height 33
